Goal: Task Accomplishment & Management: Use online tool/utility

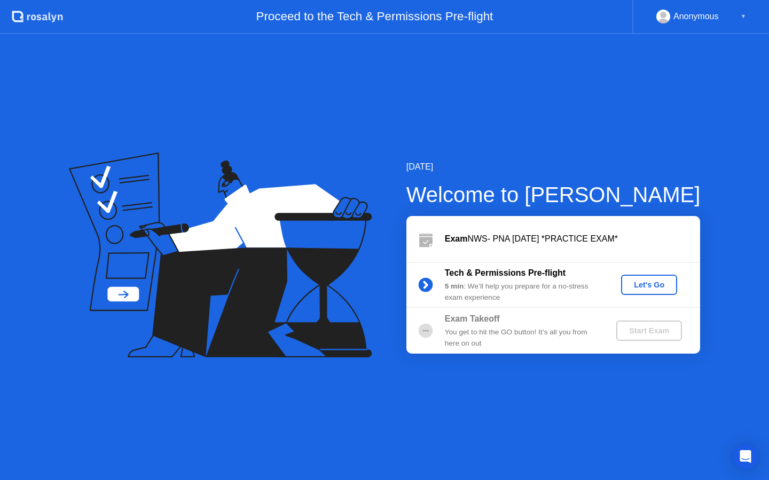
click at [653, 286] on div "Let's Go" at bounding box center [649, 285] width 48 height 9
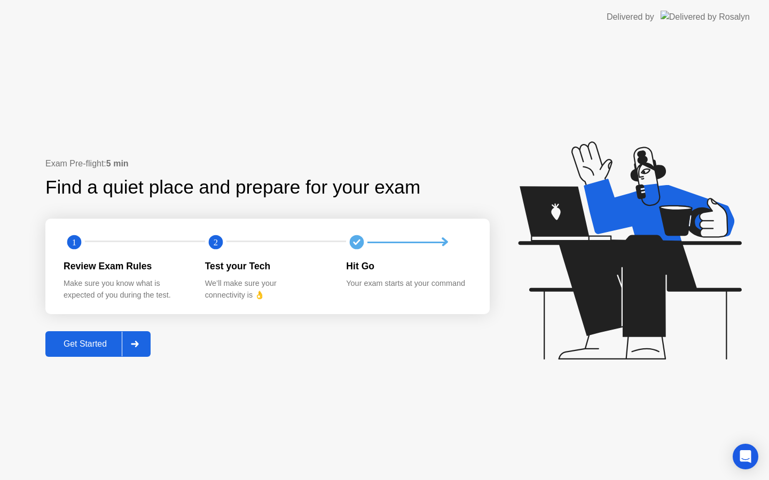
click at [91, 337] on button "Get Started" at bounding box center [97, 345] width 105 height 26
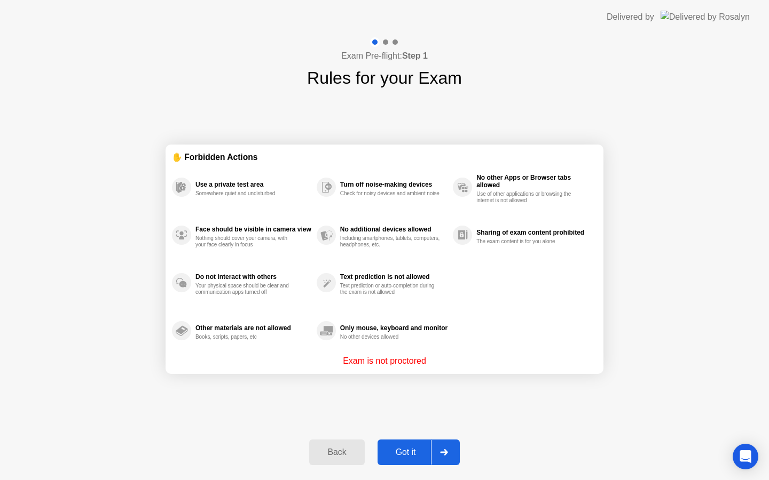
click at [390, 433] on div "Back Got it" at bounding box center [384, 452] width 163 height 49
click at [394, 448] on div "Got it" at bounding box center [406, 453] width 50 height 10
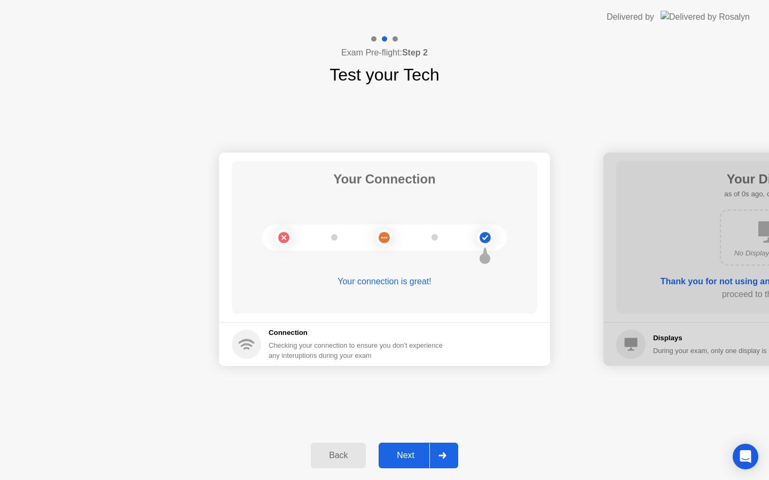
click at [414, 453] on div "Next" at bounding box center [406, 456] width 48 height 10
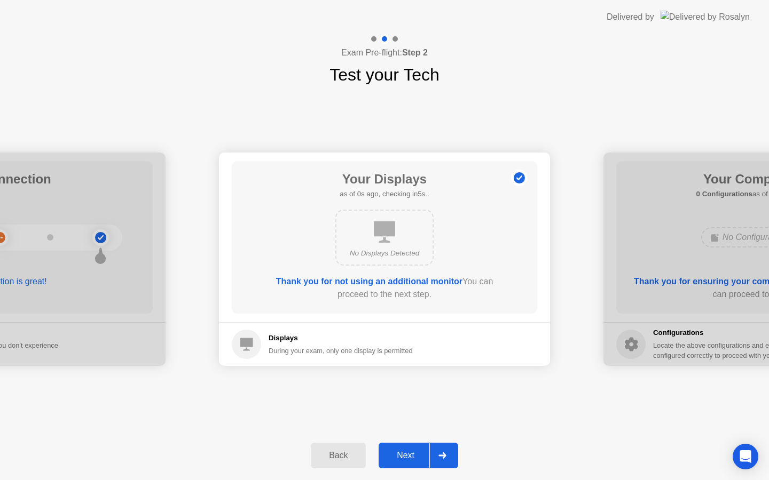
click at [414, 453] on div "Next" at bounding box center [406, 456] width 48 height 10
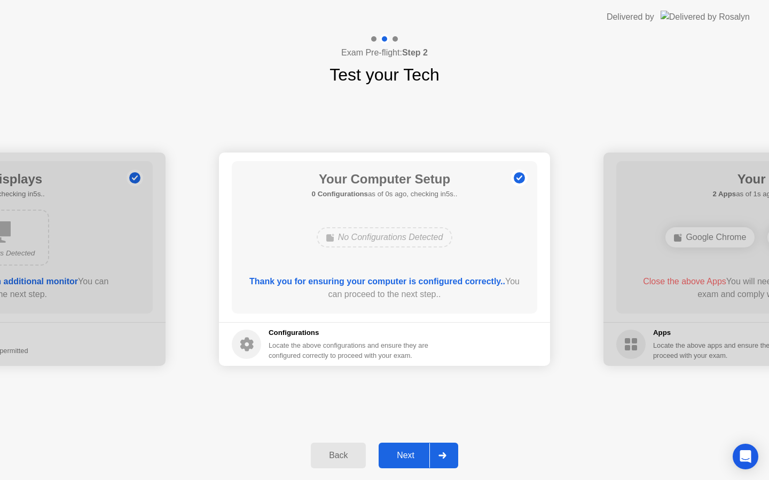
click at [414, 453] on div "Next" at bounding box center [406, 456] width 48 height 10
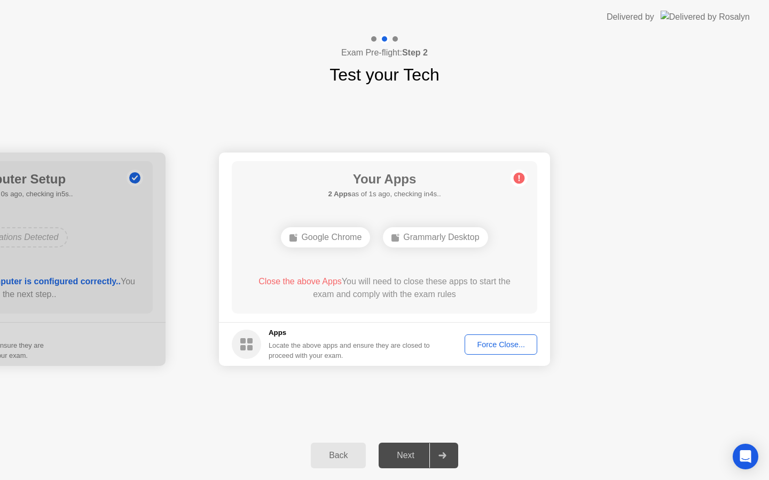
click at [482, 341] on div "Force Close..." at bounding box center [500, 345] width 65 height 9
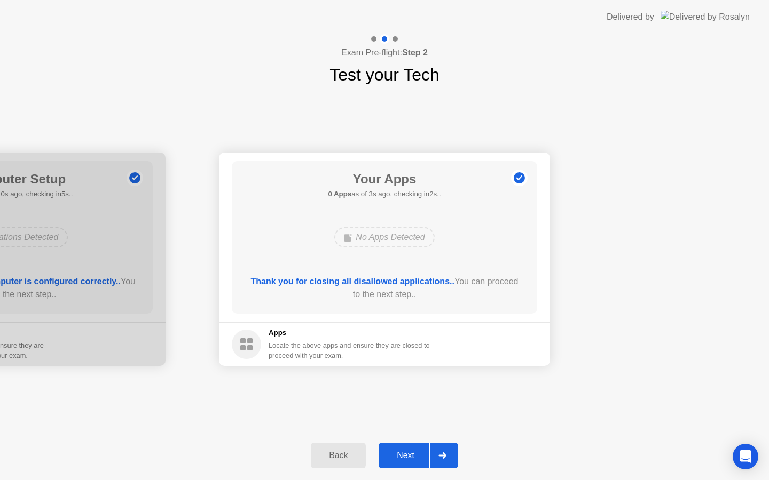
click at [401, 458] on div "Next" at bounding box center [406, 456] width 48 height 10
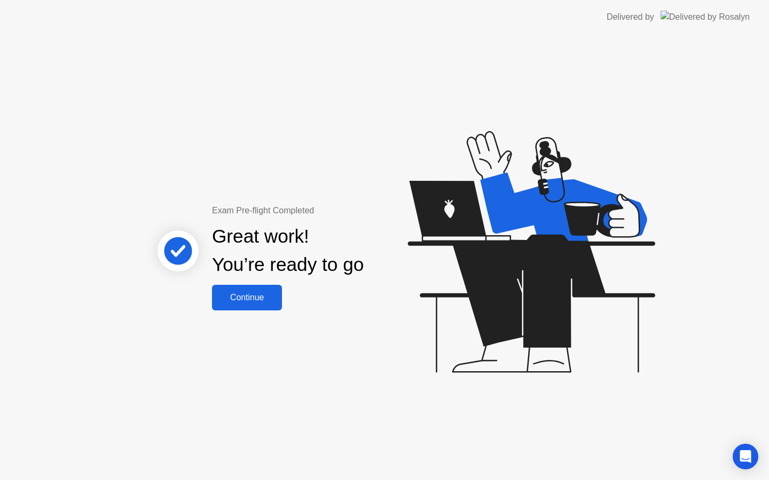
click at [222, 305] on button "Continue" at bounding box center [247, 298] width 70 height 26
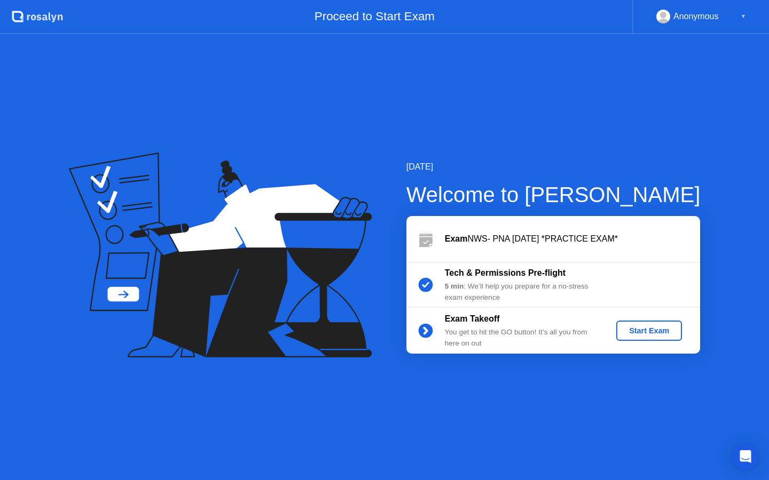
click at [636, 332] on div "Start Exam" at bounding box center [648, 331] width 57 height 9
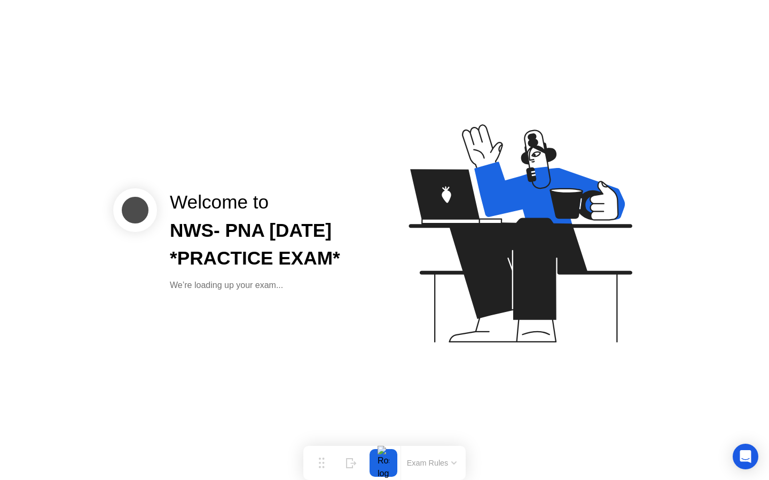
click at [329, 236] on div "NWS- PNA [DATE] *PRACTICE EXAM*" at bounding box center [269, 245] width 198 height 57
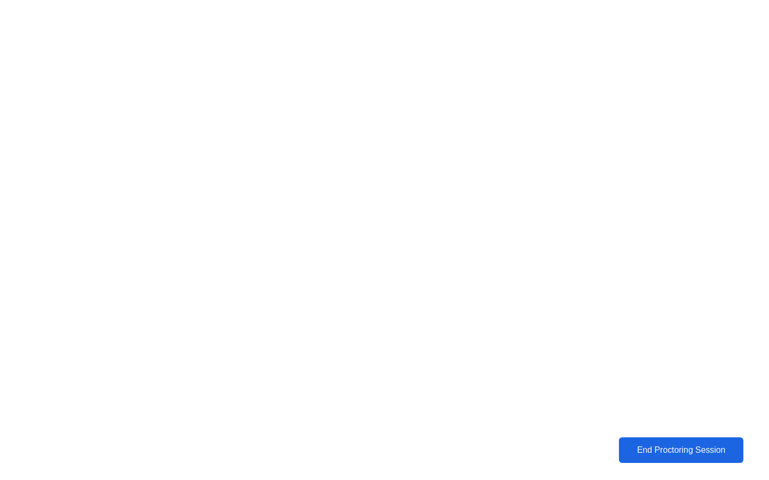
click at [659, 447] on div "End Proctoring Session" at bounding box center [680, 451] width 119 height 10
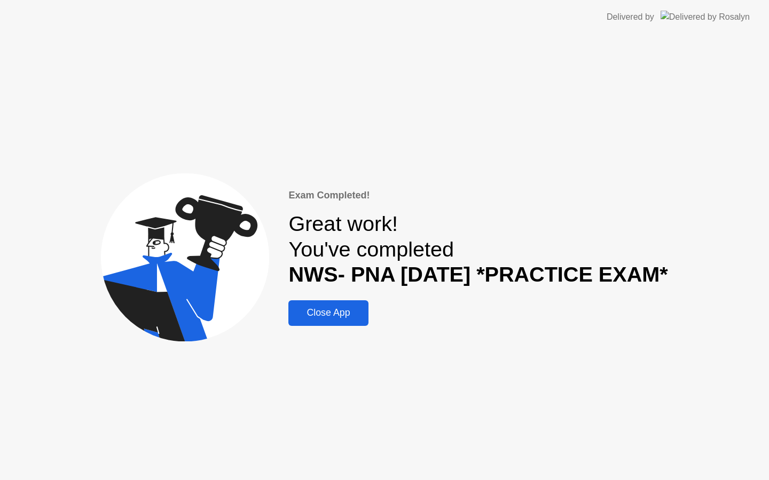
click at [339, 304] on button "Close App" at bounding box center [328, 314] width 80 height 26
